Goal: Transaction & Acquisition: Purchase product/service

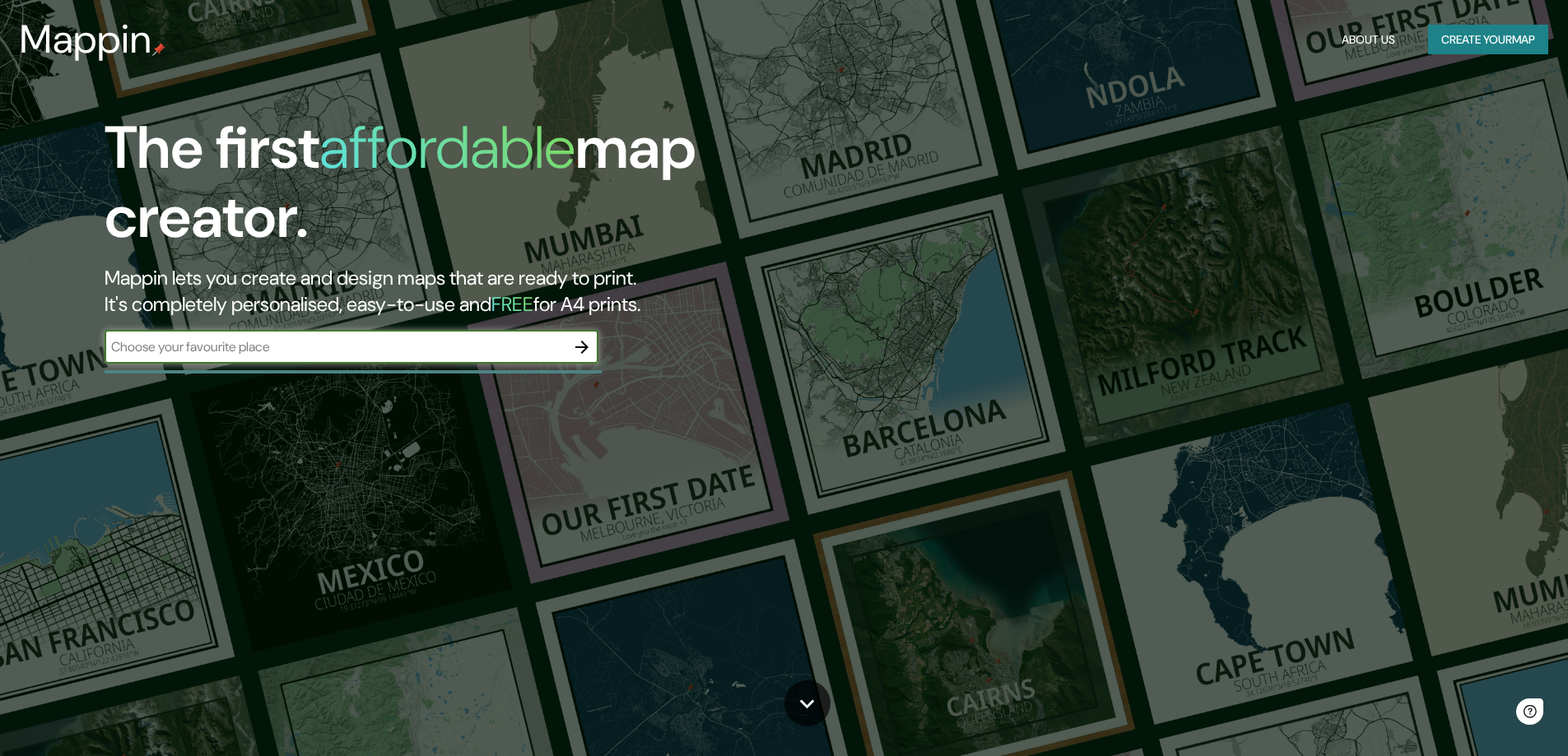
click at [234, 351] on input "text" at bounding box center [334, 347] width 461 height 19
type input "huaca pucllana"
click at [583, 349] on icon "button" at bounding box center [582, 347] width 19 height 19
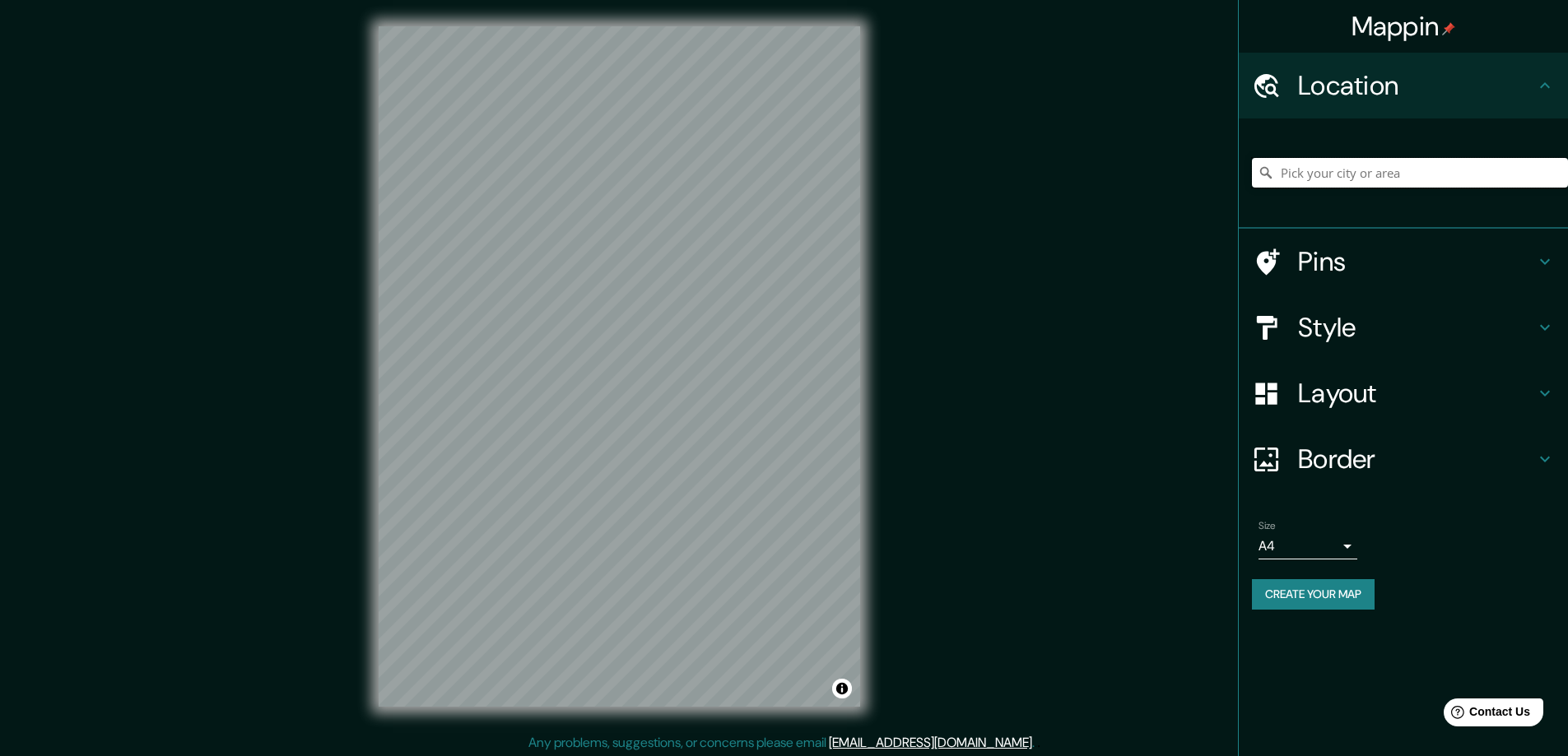
click at [1375, 180] on input "Pick your city or area" at bounding box center [1410, 173] width 316 height 30
click at [1326, 171] on input "[GEOGRAPHIC_DATA], [GEOGRAPHIC_DATA], [GEOGRAPHIC_DATA]" at bounding box center [1410, 173] width 316 height 30
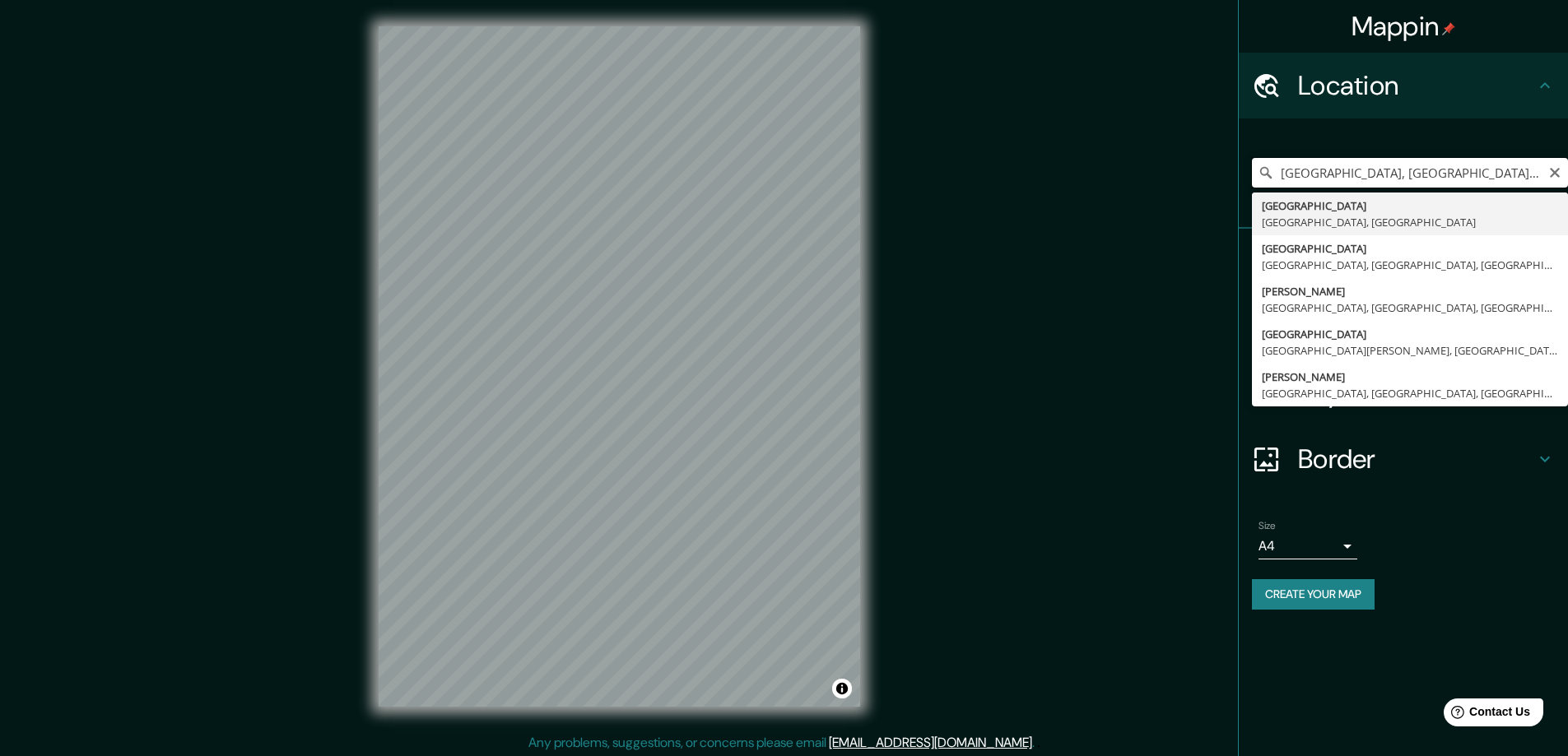
click at [1473, 176] on input "[GEOGRAPHIC_DATA], [GEOGRAPHIC_DATA], [GEOGRAPHIC_DATA]" at bounding box center [1410, 173] width 316 height 30
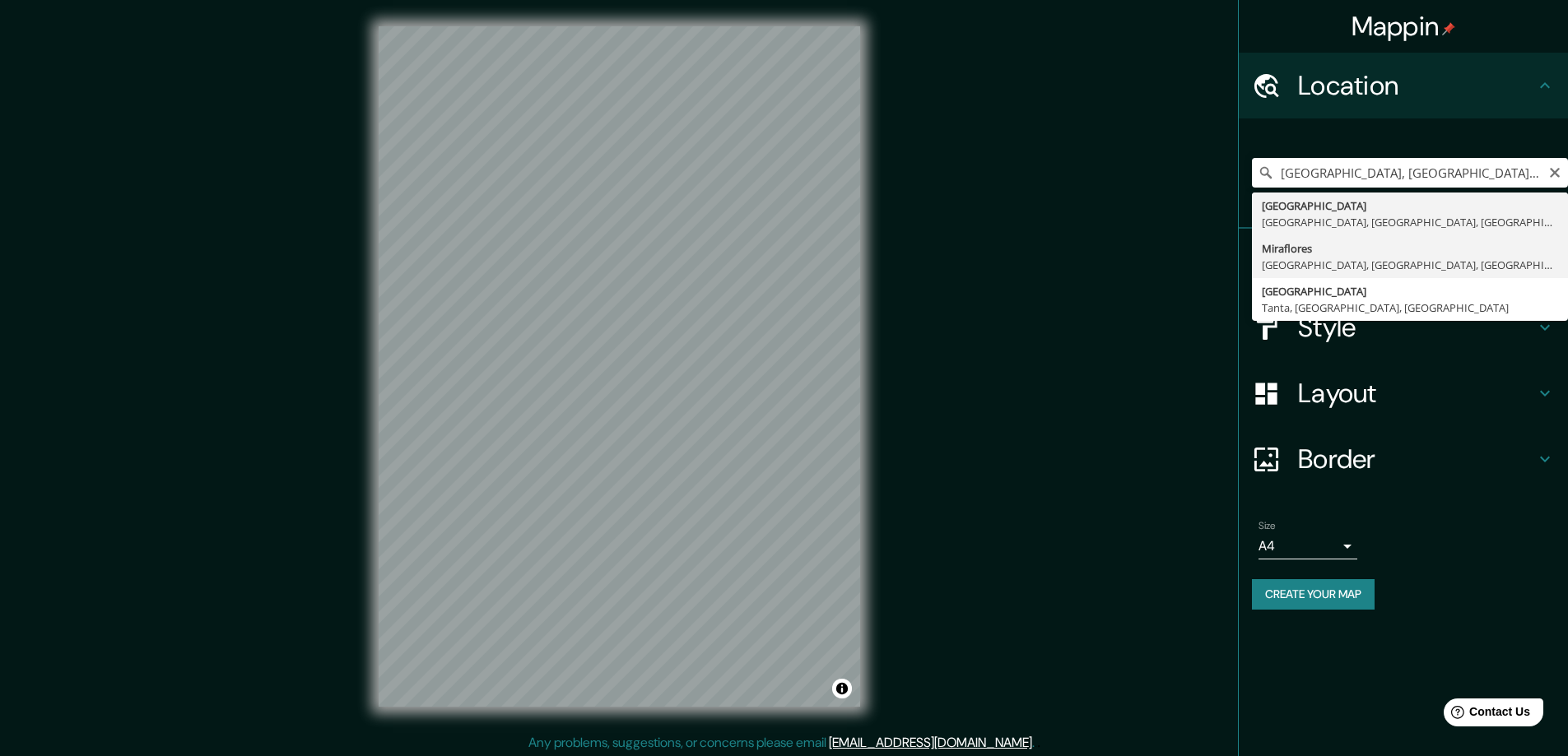
type input "[GEOGRAPHIC_DATA], [GEOGRAPHIC_DATA], [GEOGRAPHIC_DATA], [GEOGRAPHIC_DATA]"
